Goal: Find specific page/section: Find specific page/section

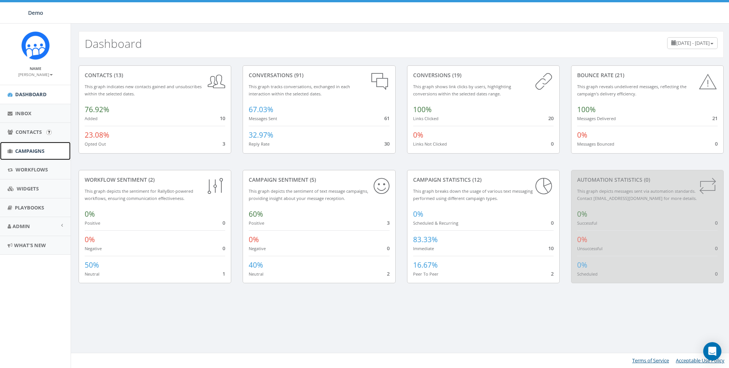
click at [22, 155] on link "Campaigns" at bounding box center [35, 151] width 71 height 19
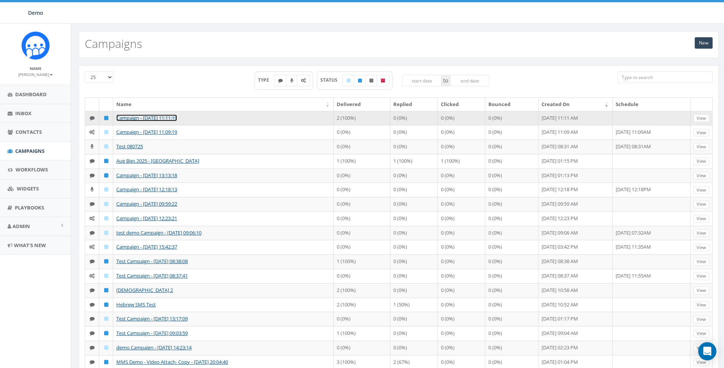
click at [133, 117] on link "Campaign - [DATE] 11:11:19" at bounding box center [146, 117] width 61 height 7
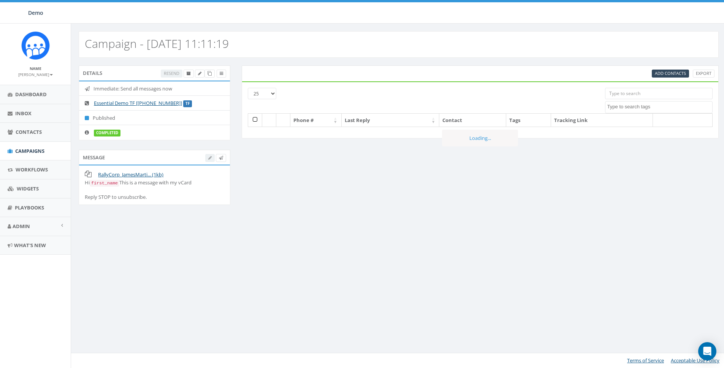
select select
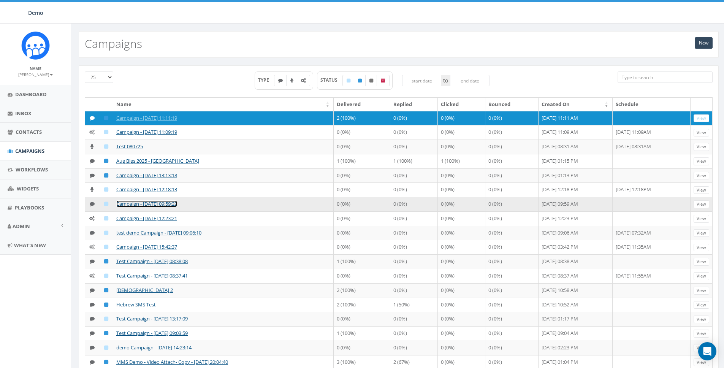
click at [130, 201] on link "Campaign - [DATE] 09:59:22" at bounding box center [146, 203] width 61 height 7
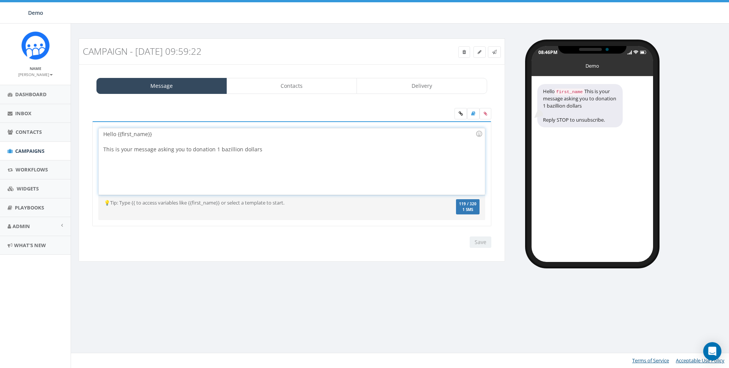
click at [332, 166] on div "Hello {{first_name}} This is your message asking you to donation 1 bazillion do…" at bounding box center [292, 161] width 386 height 66
